Goal: Task Accomplishment & Management: Manage account settings

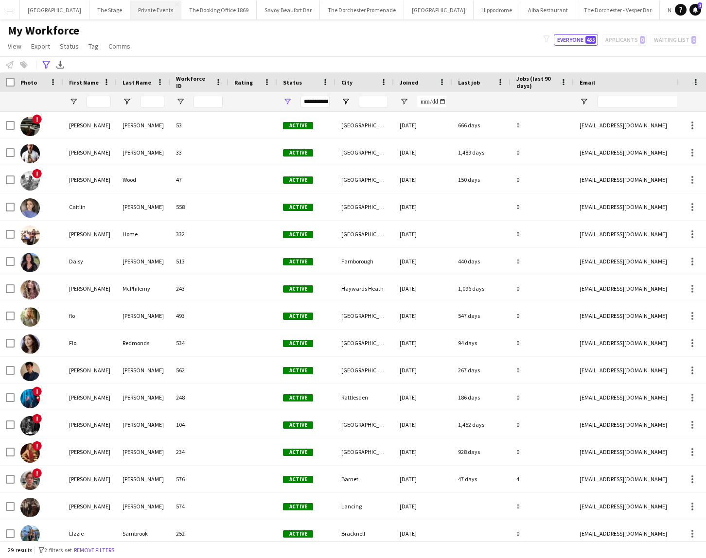
click at [139, 10] on button "Private Events Close" at bounding box center [155, 9] width 51 height 19
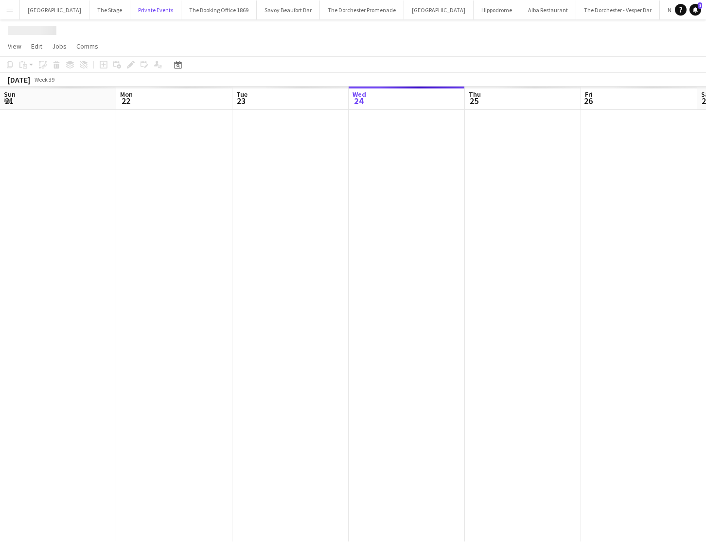
scroll to position [0, 232]
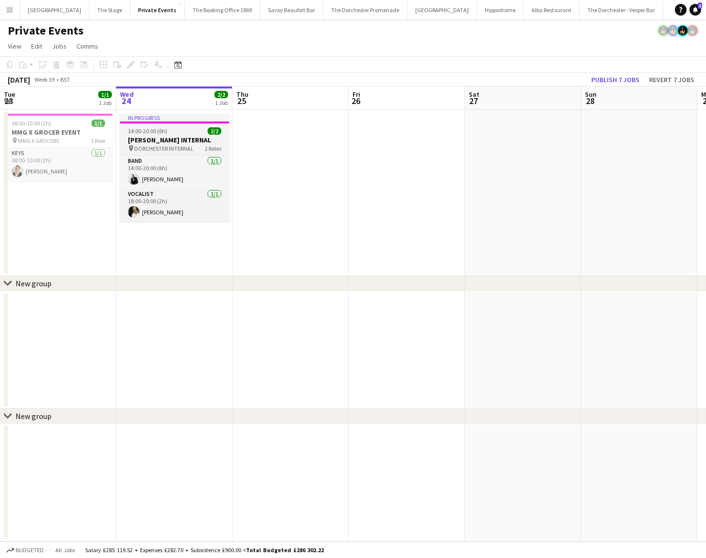
click at [150, 133] on span "14:00-20:00 (6h)" at bounding box center [147, 130] width 39 height 7
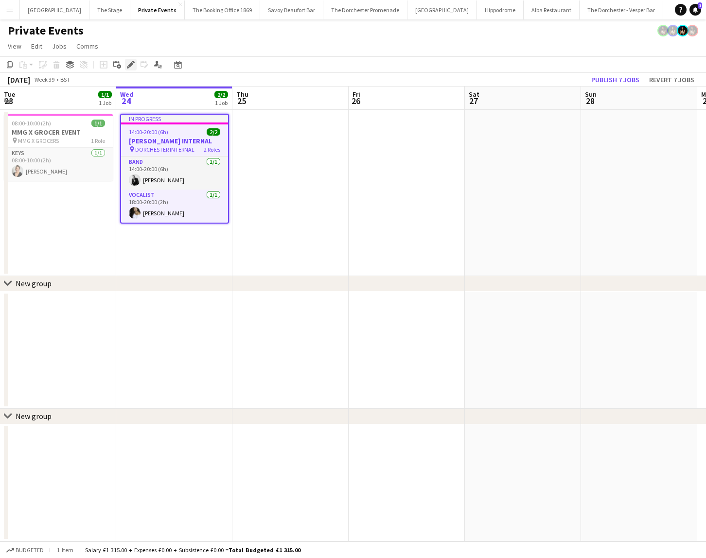
click at [128, 61] on icon "Edit" at bounding box center [131, 65] width 8 height 8
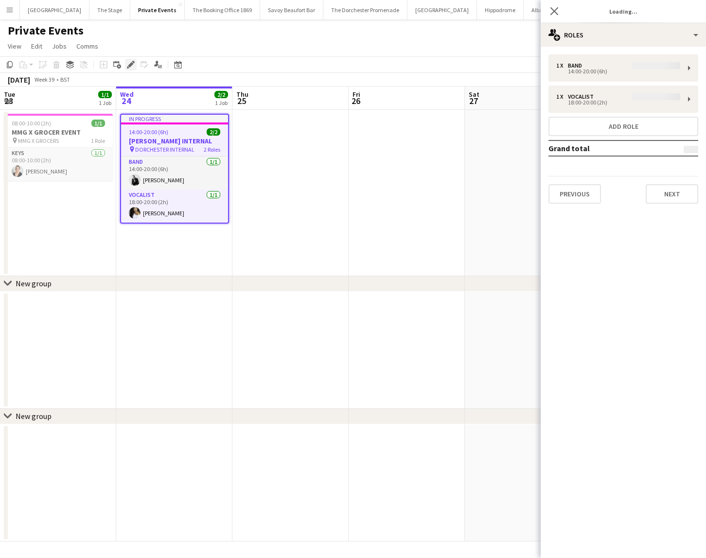
type input "**********"
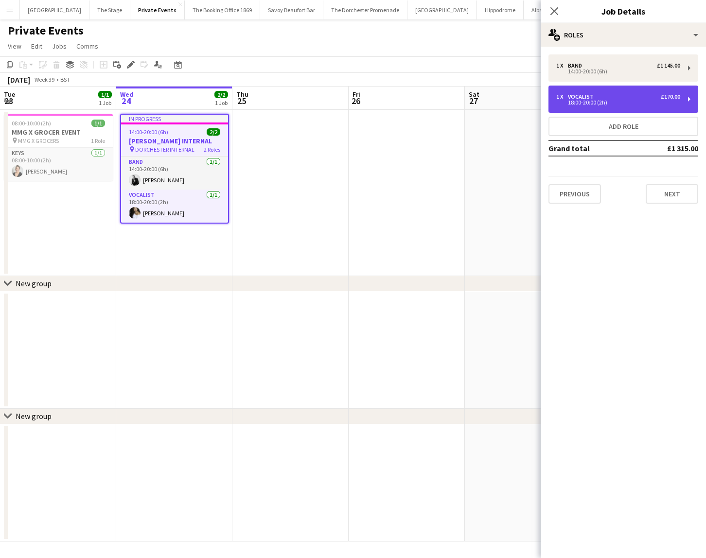
click at [649, 99] on div "1 x Vocalist £170.00" at bounding box center [618, 96] width 124 height 7
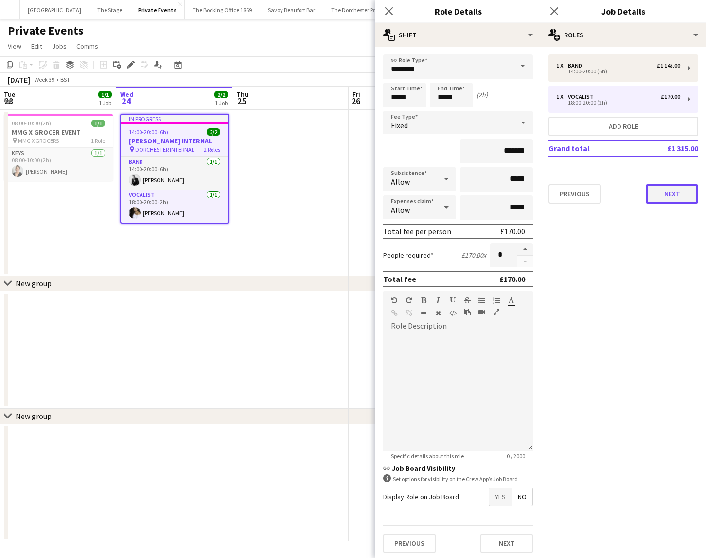
click at [690, 189] on button "Next" at bounding box center [672, 193] width 53 height 19
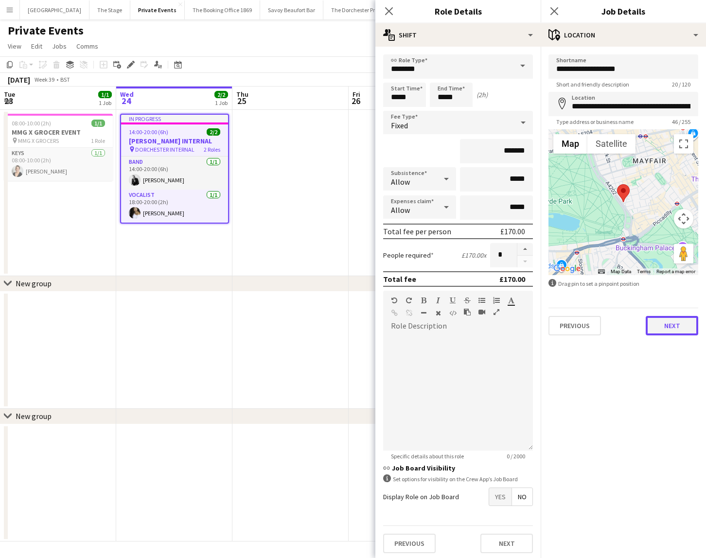
click at [664, 326] on button "Next" at bounding box center [672, 325] width 53 height 19
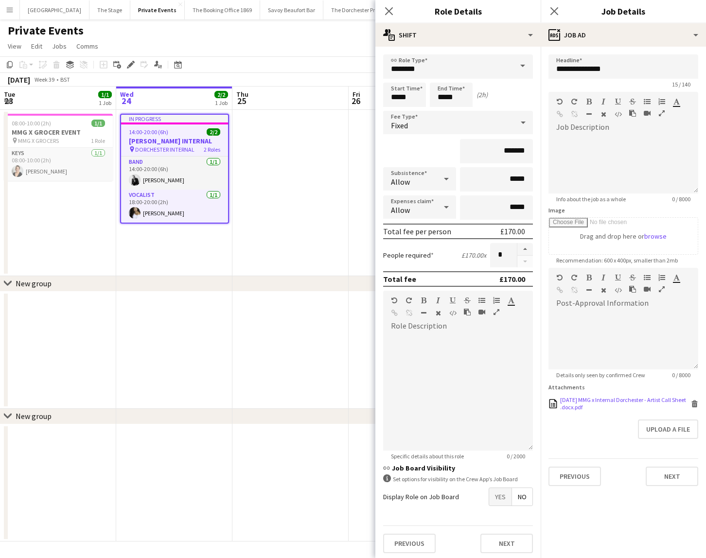
click at [586, 405] on div "[DATE] MMG x Internal Dorchester - Artist Call Sheet .docx.pdf" at bounding box center [624, 403] width 128 height 15
